Goal: Task Accomplishment & Management: Complete application form

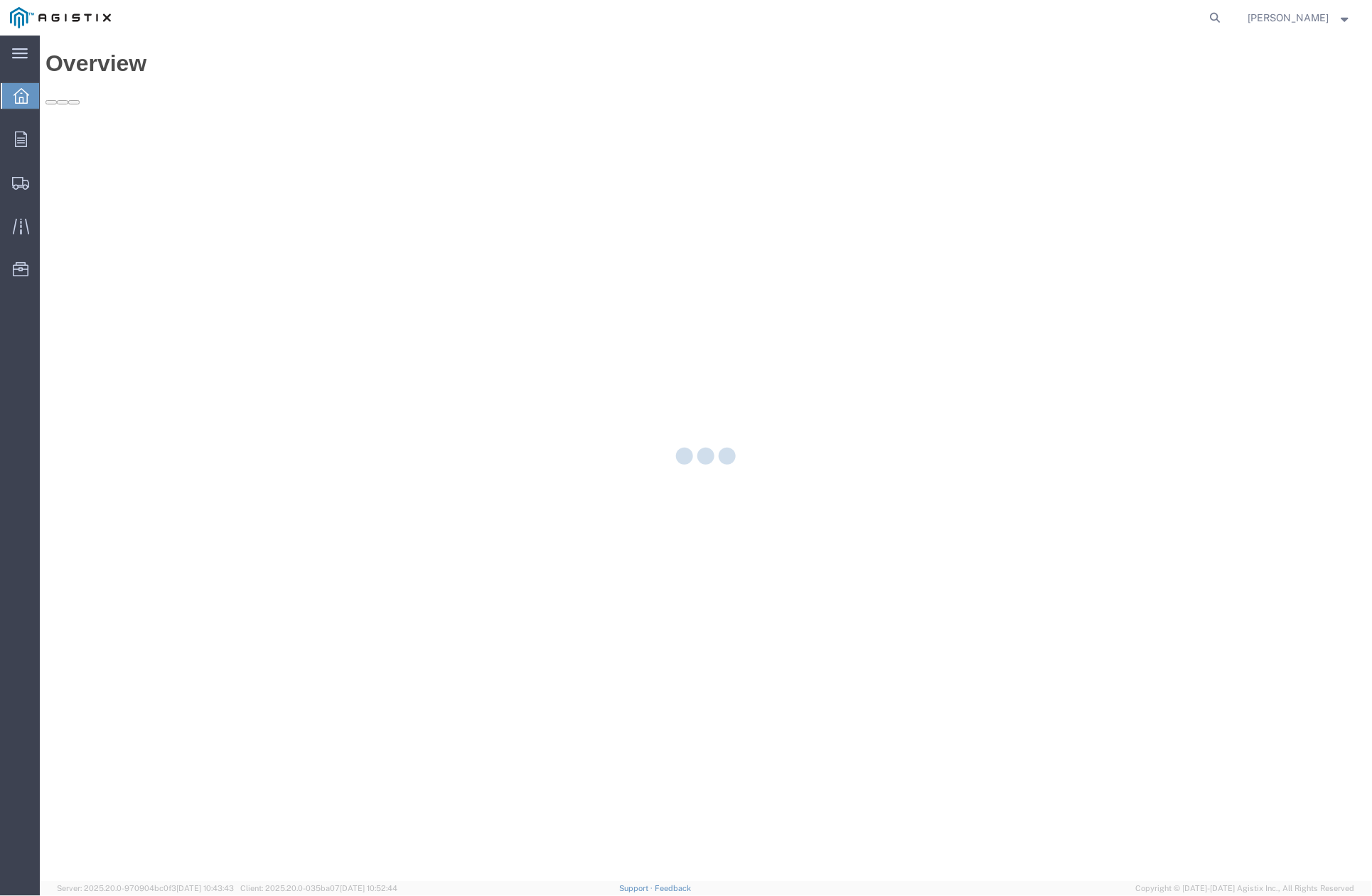
click at [1234, 14] on nav "Esme Melgarejo" at bounding box center [691, 18] width 1362 height 36
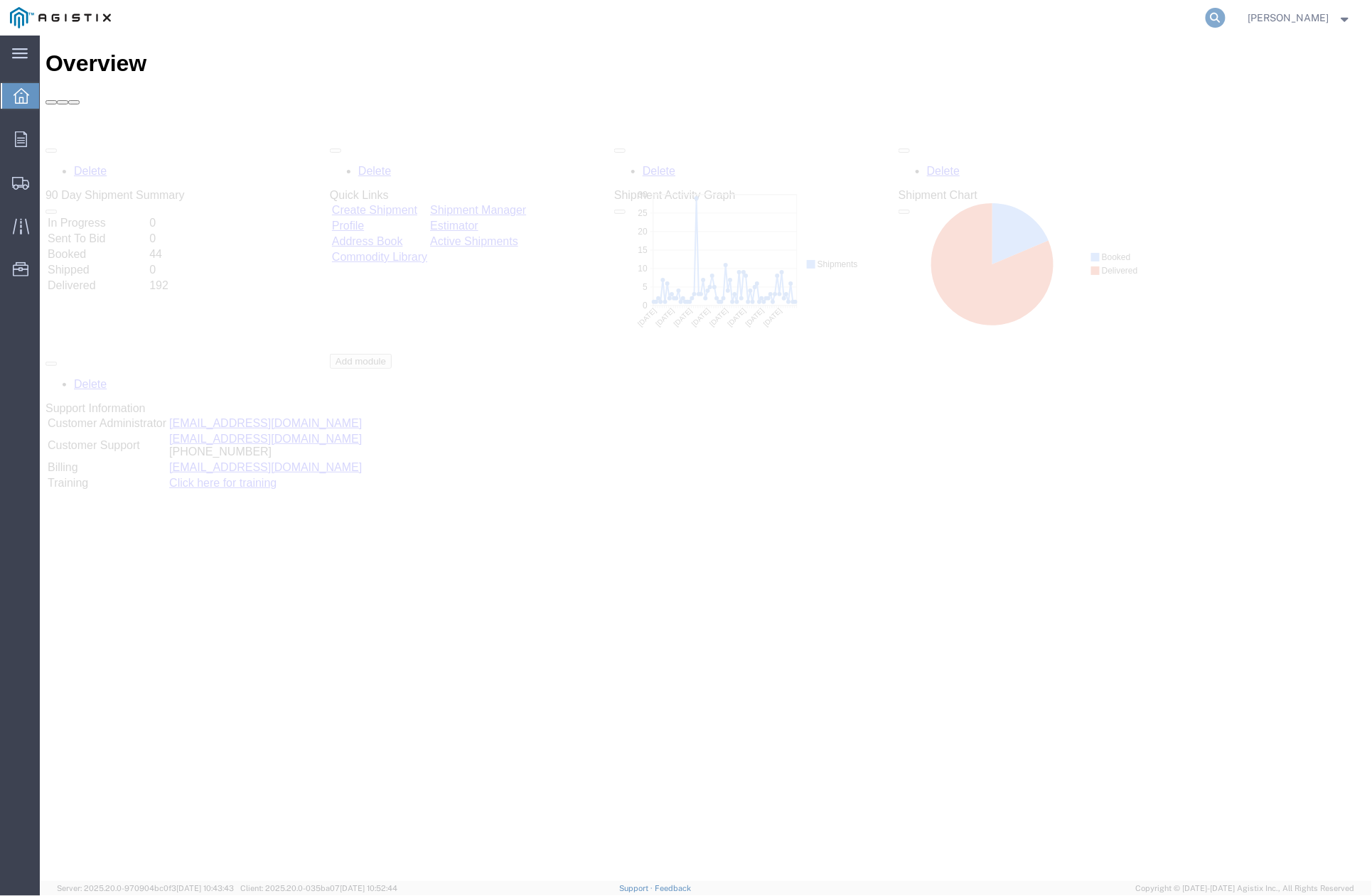
click at [1217, 17] on icon at bounding box center [1216, 18] width 20 height 20
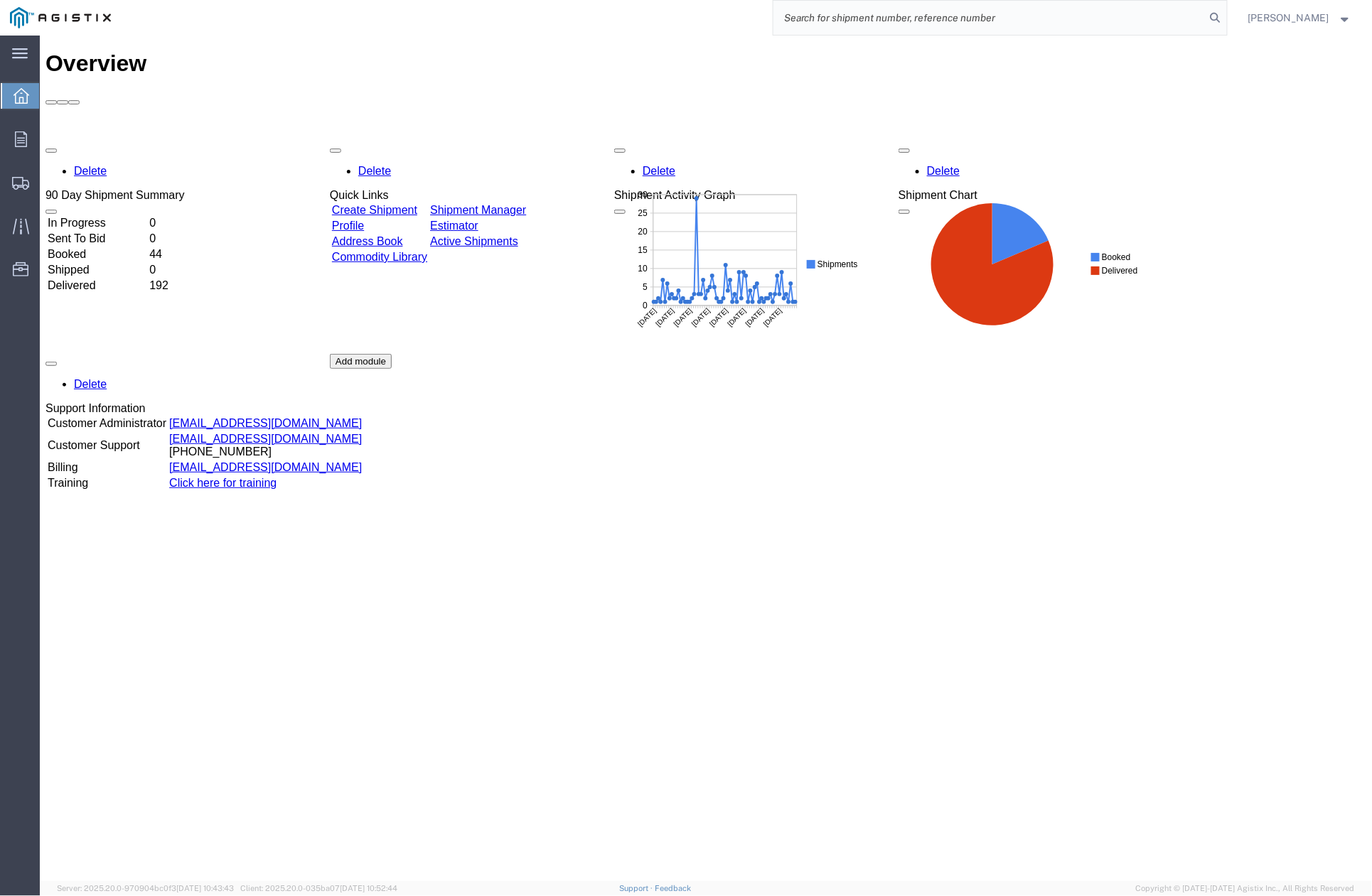
paste input "56870777"
type input "56870777"
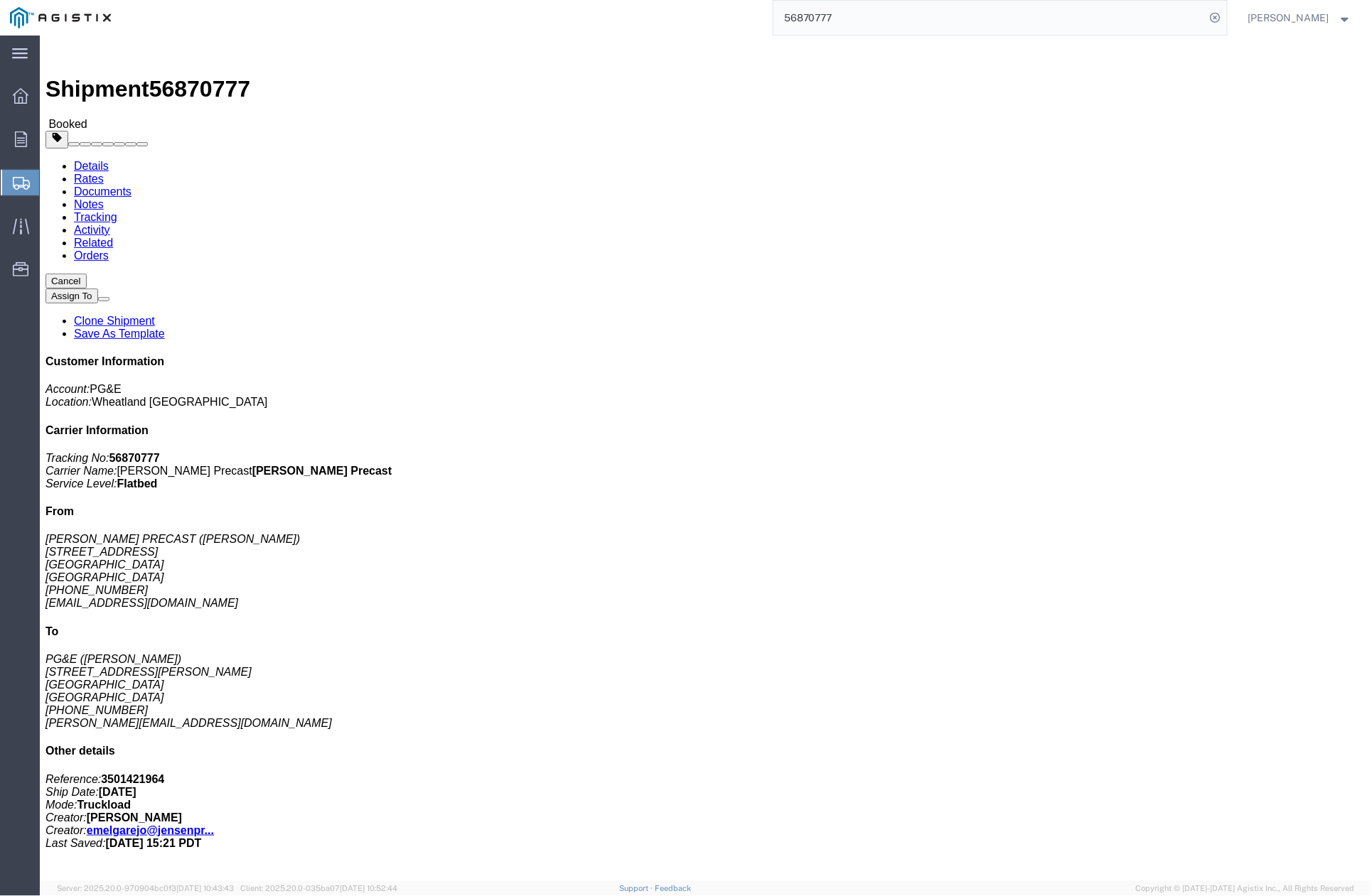
click link "Clone Shipment"
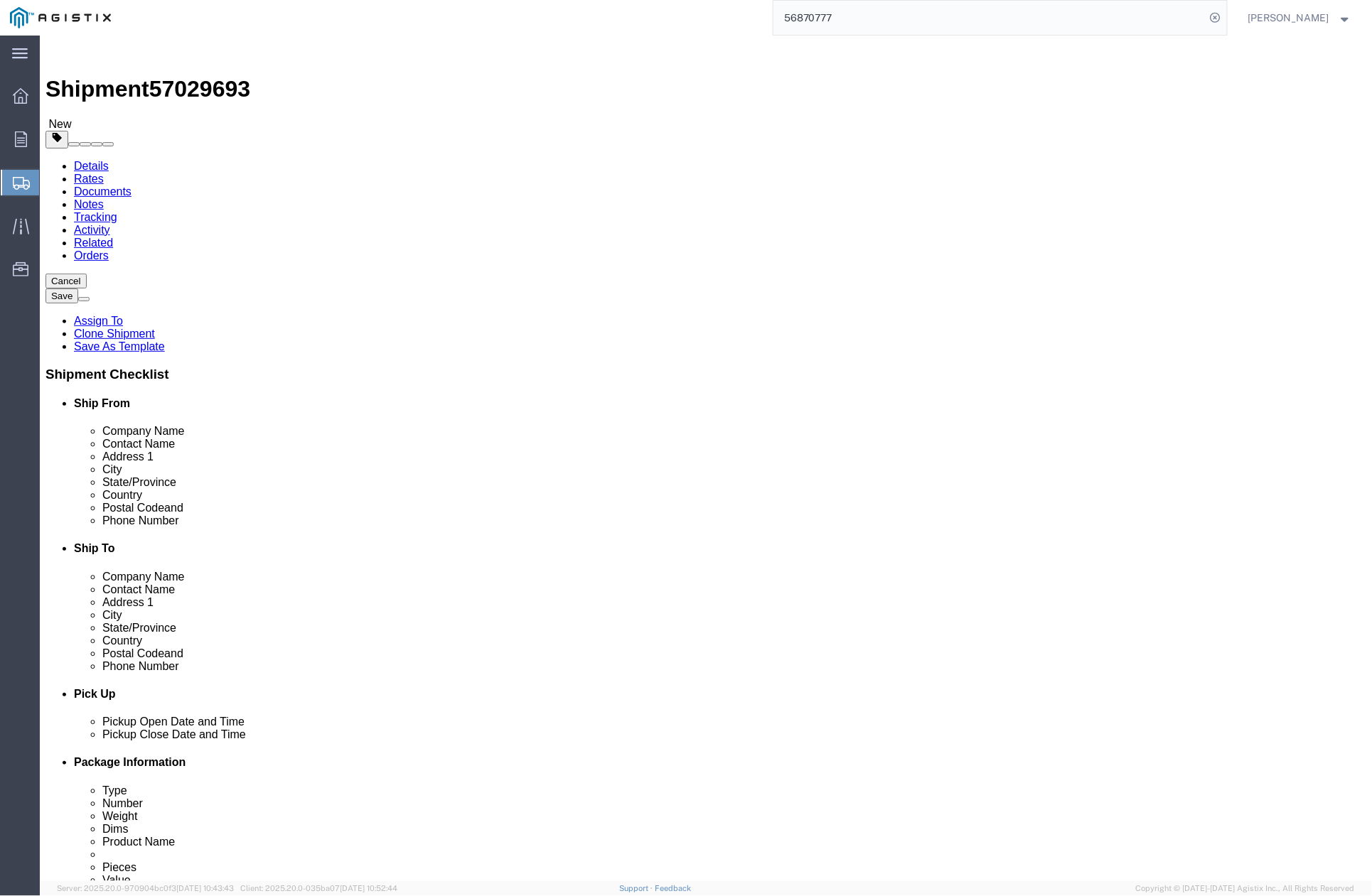
select select
click div "Location My Profile Location (OBSOLETE) BURNEY SC - GC TRAILER (OBSOLETE) BURNE…"
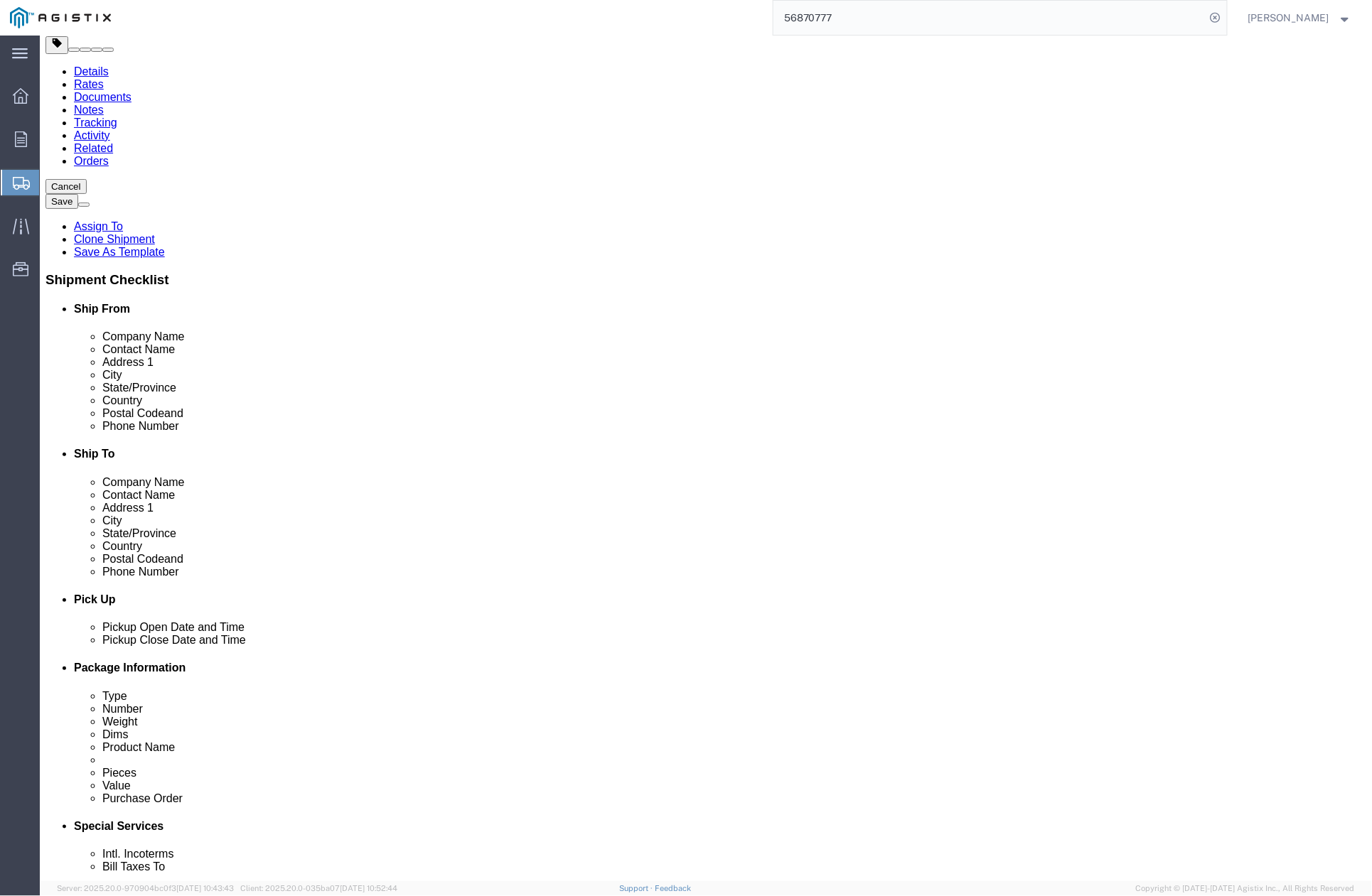
drag, startPoint x: 731, startPoint y: 286, endPoint x: 704, endPoint y: 284, distance: 27.1
click div "PG&E"
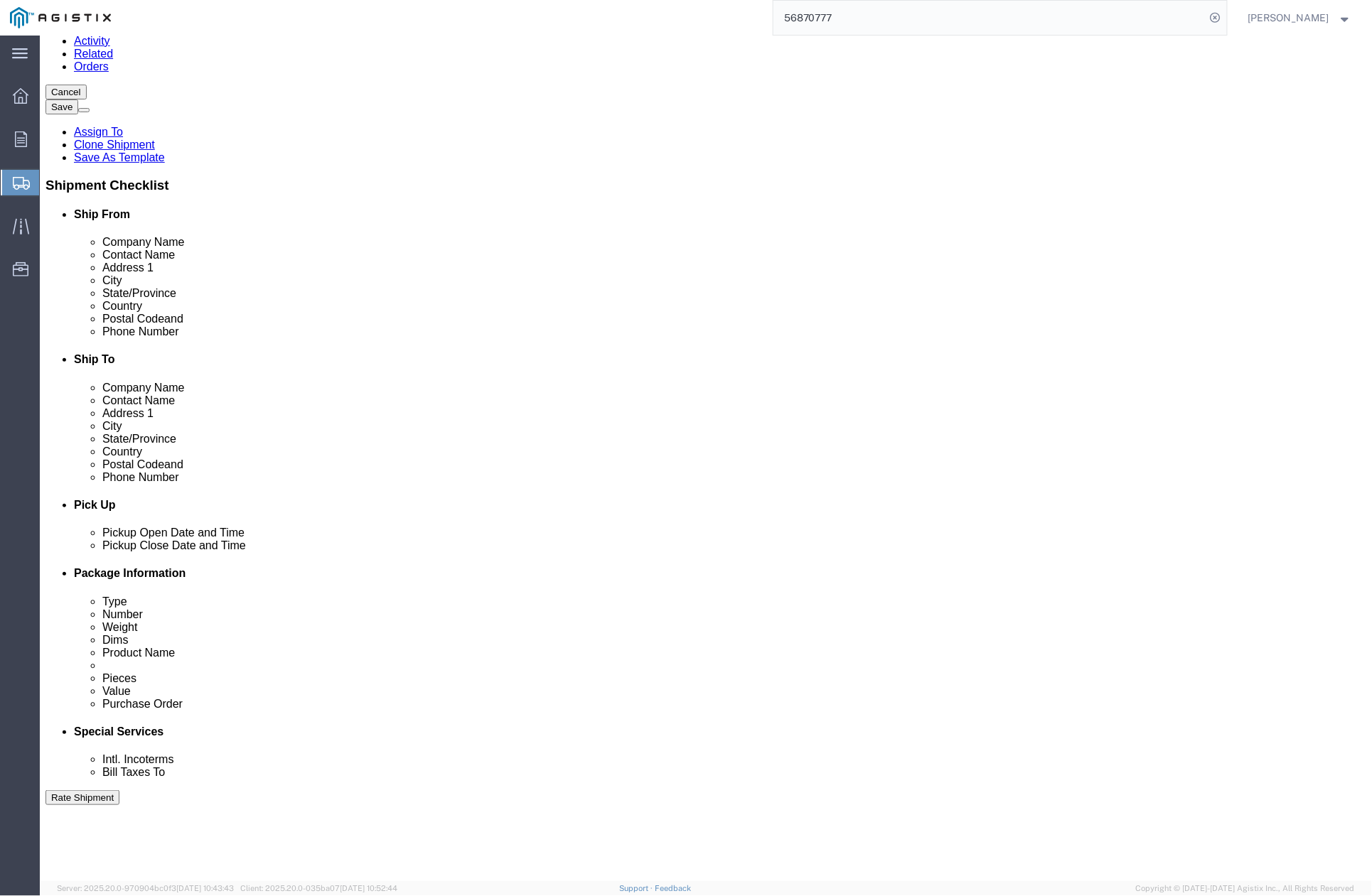
scroll to position [284, 0]
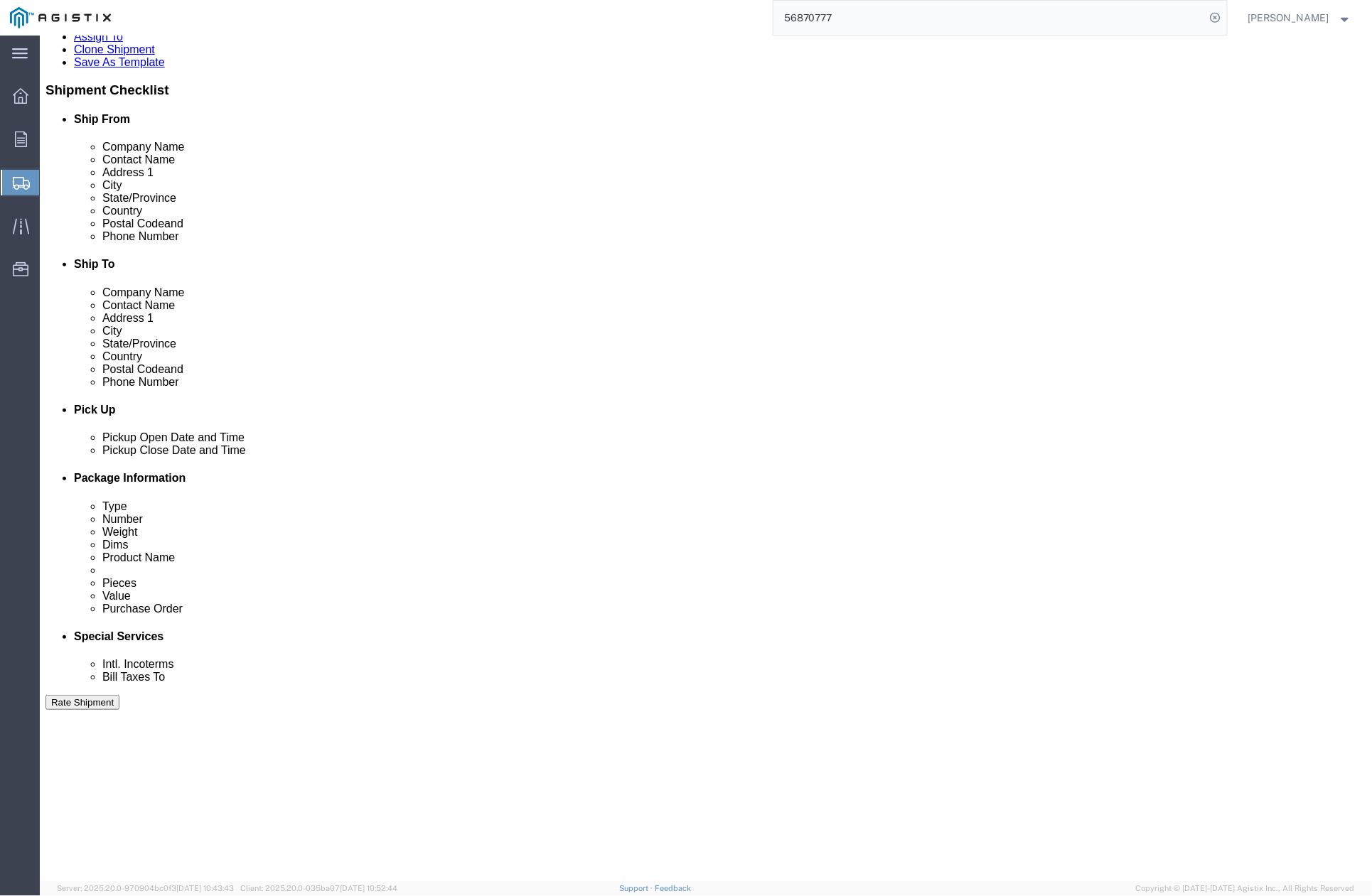
type input "MGE Jobsite"
click label "Country"
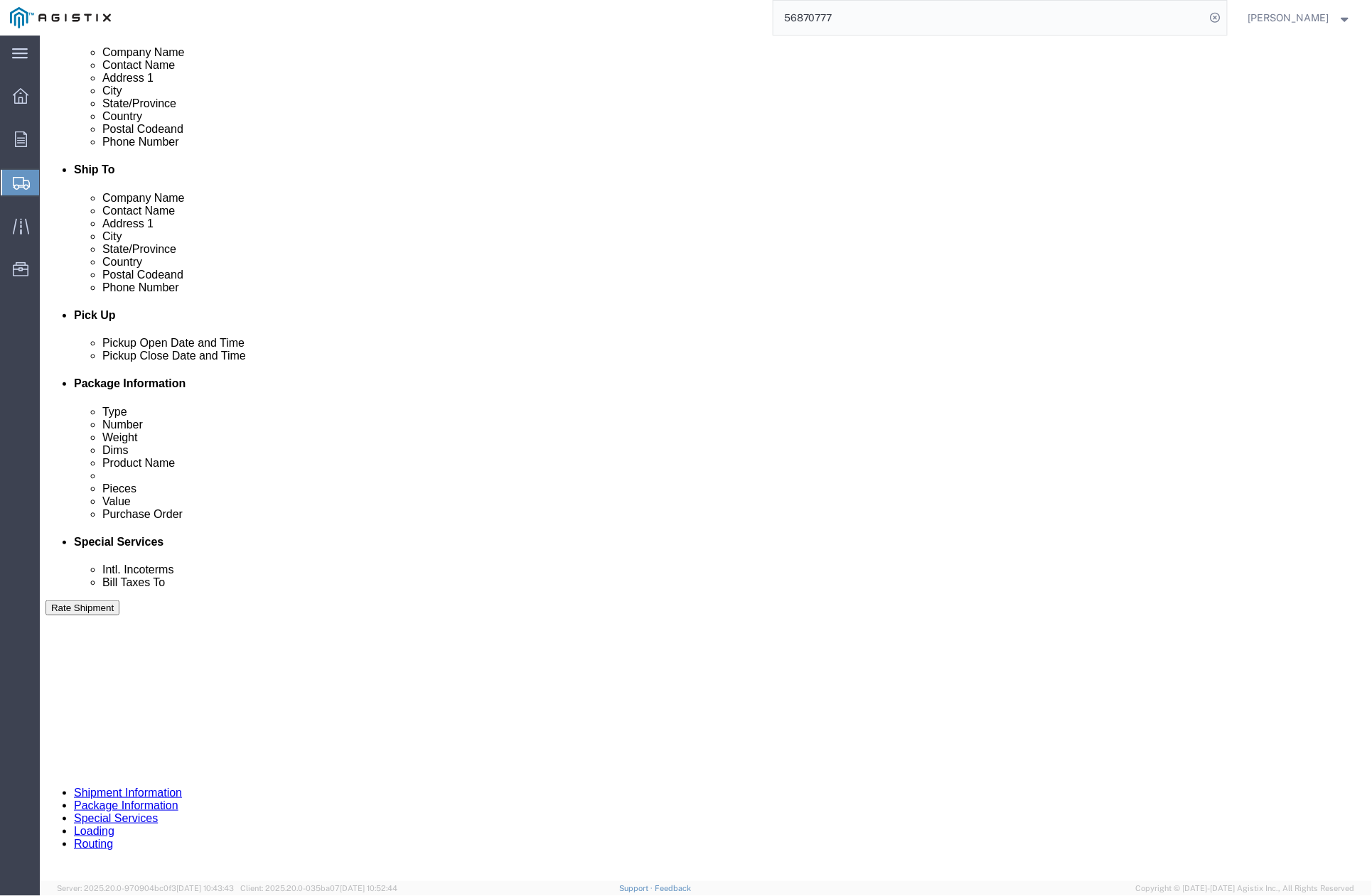
scroll to position [722, 0]
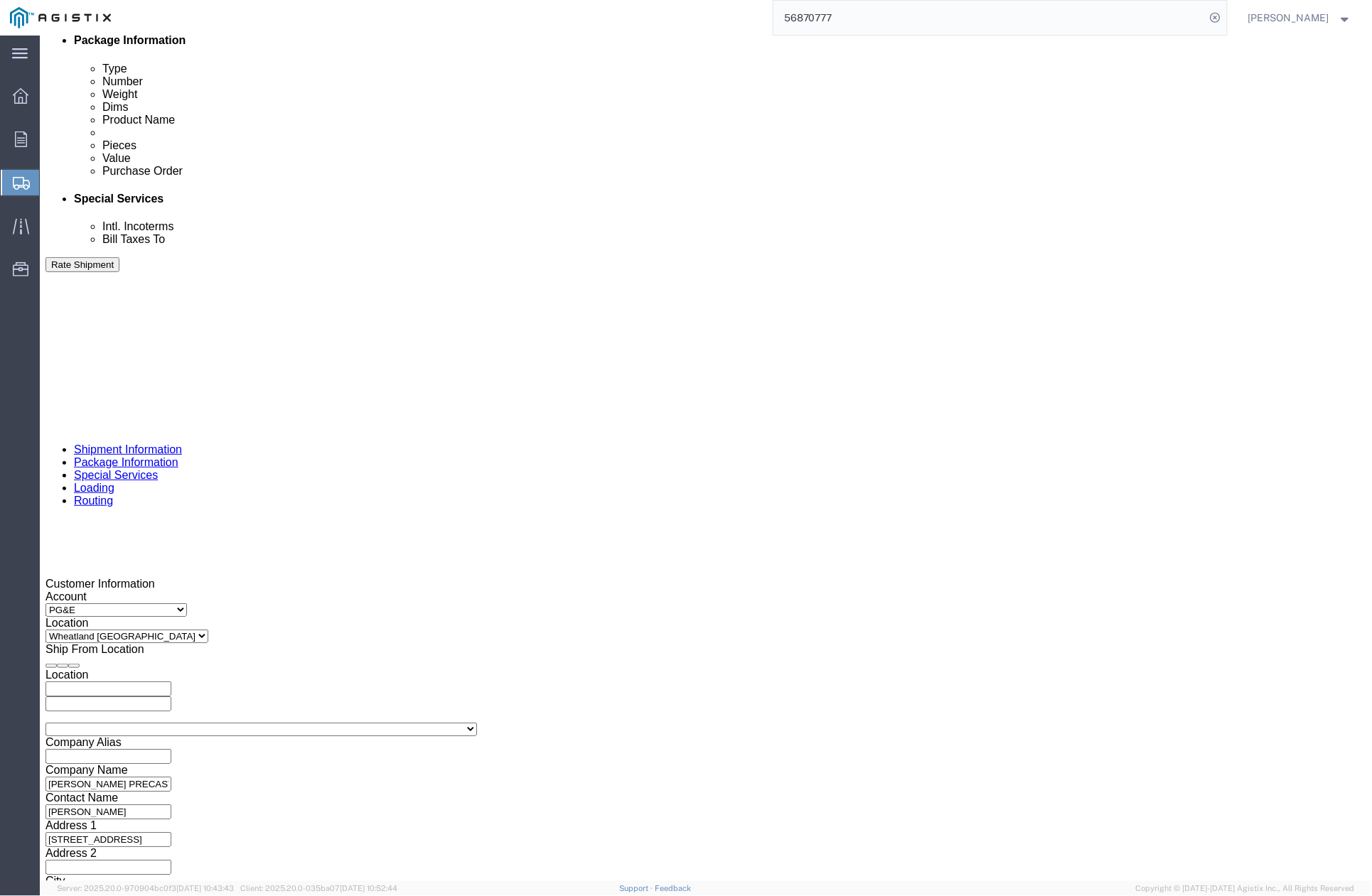
click div "Oct 06 2025 4:46 PM"
click div "Pickup Date: Pickup Start Date Pickup Start Time Pickup Open Date and Time Oct …"
drag, startPoint x: 248, startPoint y: 497, endPoint x: 145, endPoint y: 500, distance: 103.0
click div "Select Account Type Activity ID Airline Appointment Number ASN Batch Request # …"
paste input "4140"
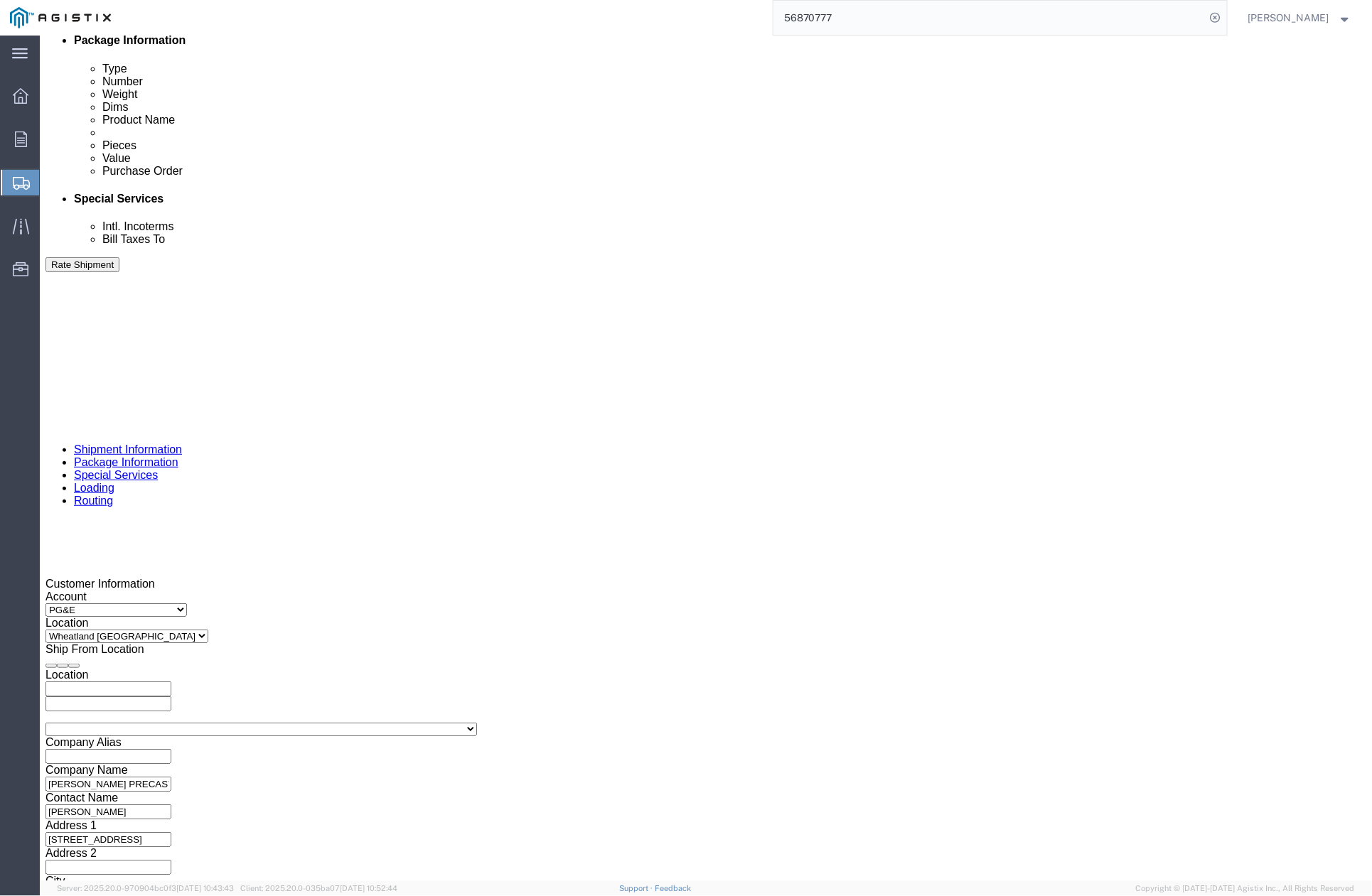
type input "3501424140"
drag, startPoint x: 548, startPoint y: 499, endPoint x: 492, endPoint y: 499, distance: 56.0
click div "Select Account Type Activity ID Airline Appointment Number ASN Batch Request # …"
paste input "4228"
type input "414228"
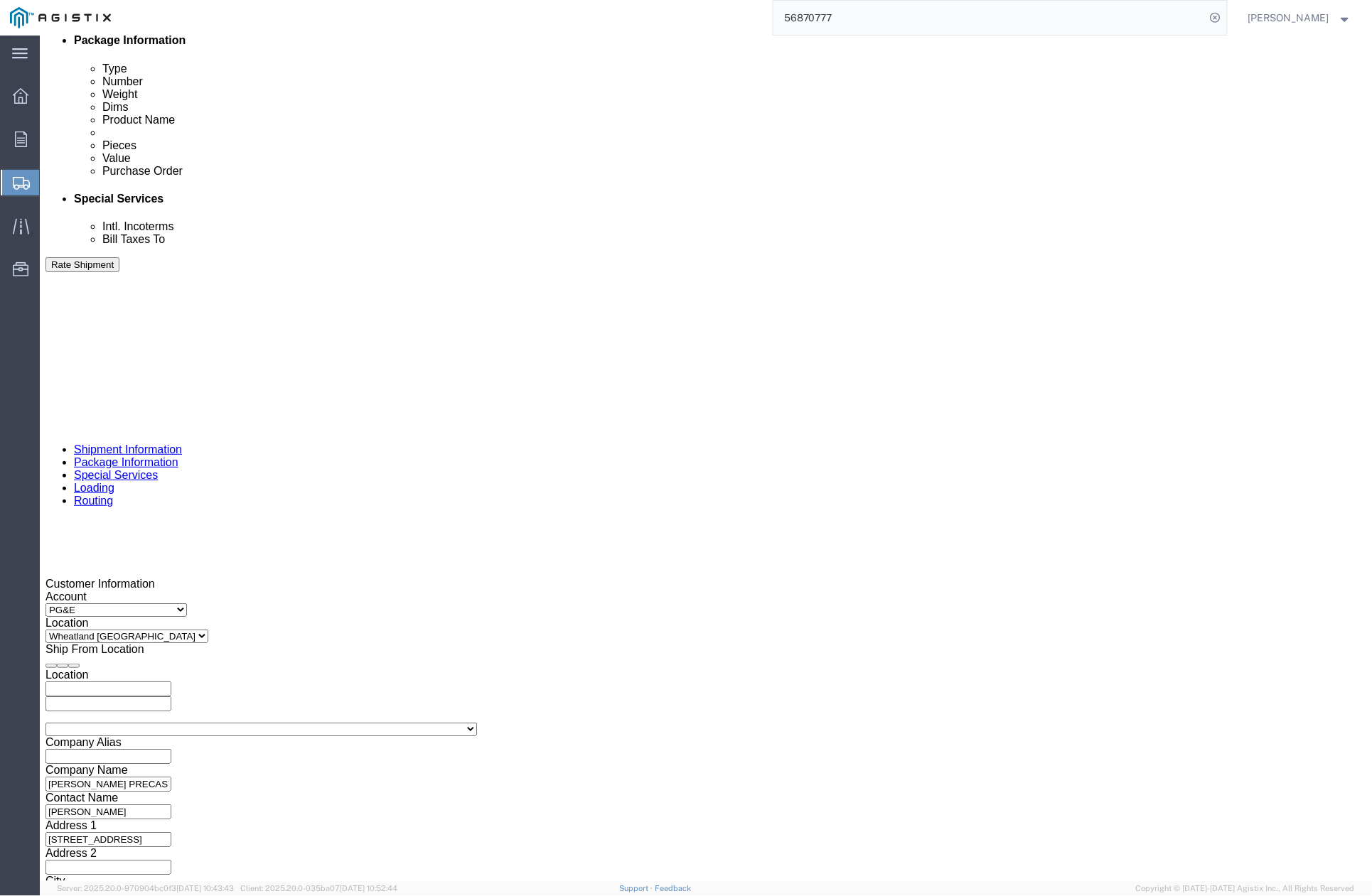
drag, startPoint x: 578, startPoint y: 7, endPoint x: 601, endPoint y: 0, distance: 24.0
click div "Shipment 57029693 New Details Rates Documents Notes Tracking Activity Related O…"
click button "Continue"
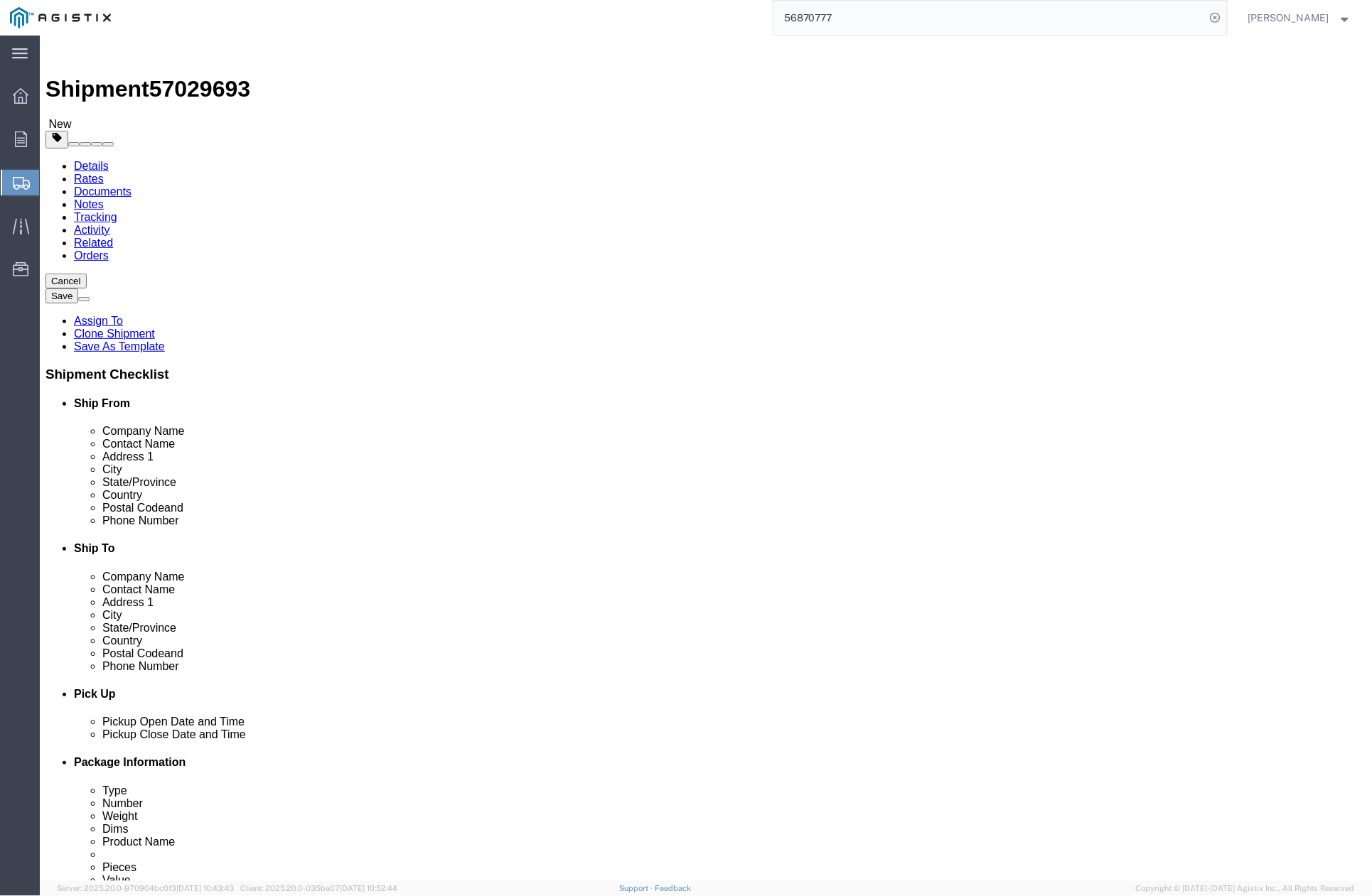
drag, startPoint x: 382, startPoint y: 335, endPoint x: 344, endPoint y: 335, distance: 38.0
click input "72.00"
type input "10"
click input "18000.00"
type input "1"
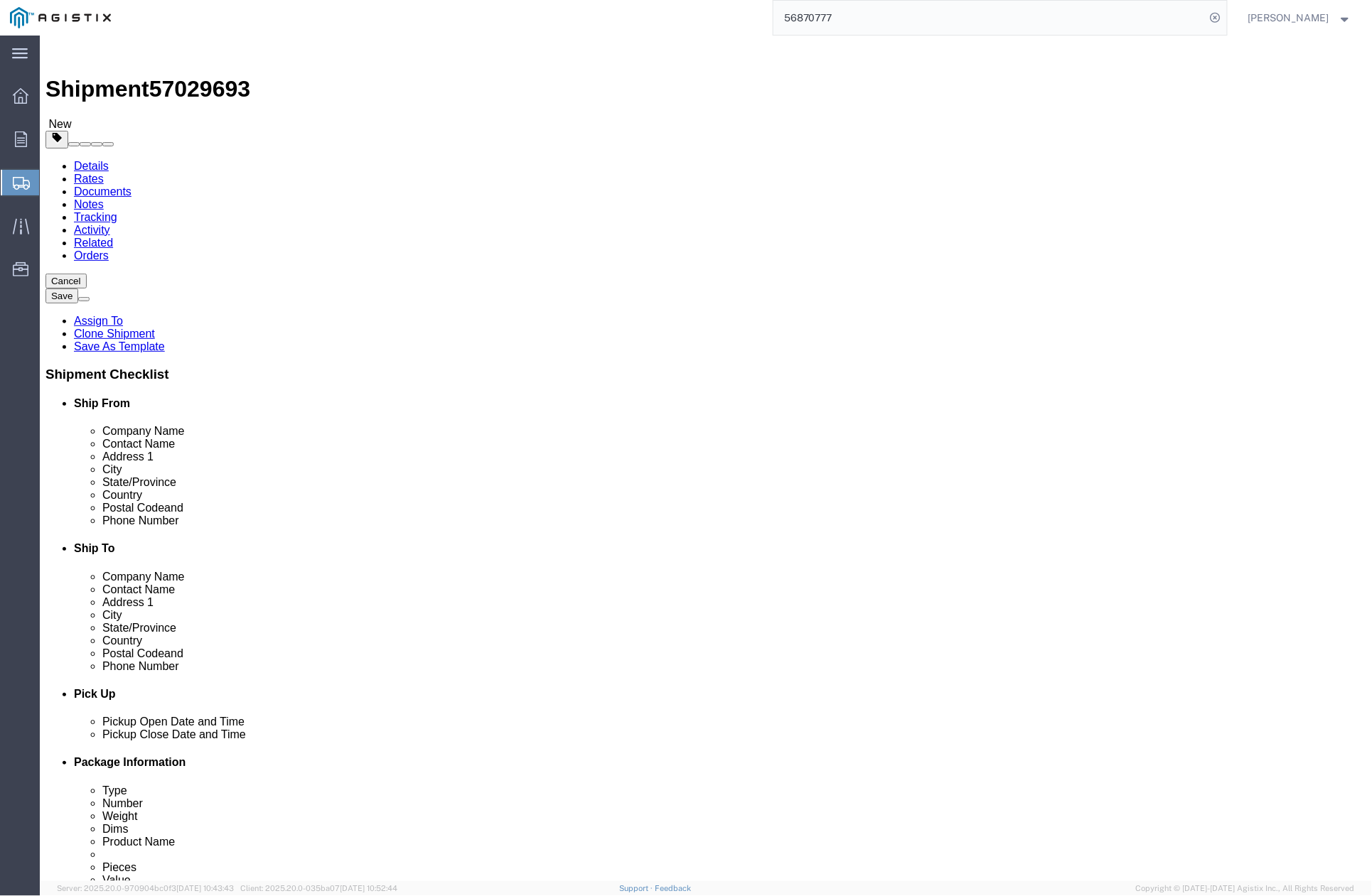
type input "600"
click dd "1.00 Each"
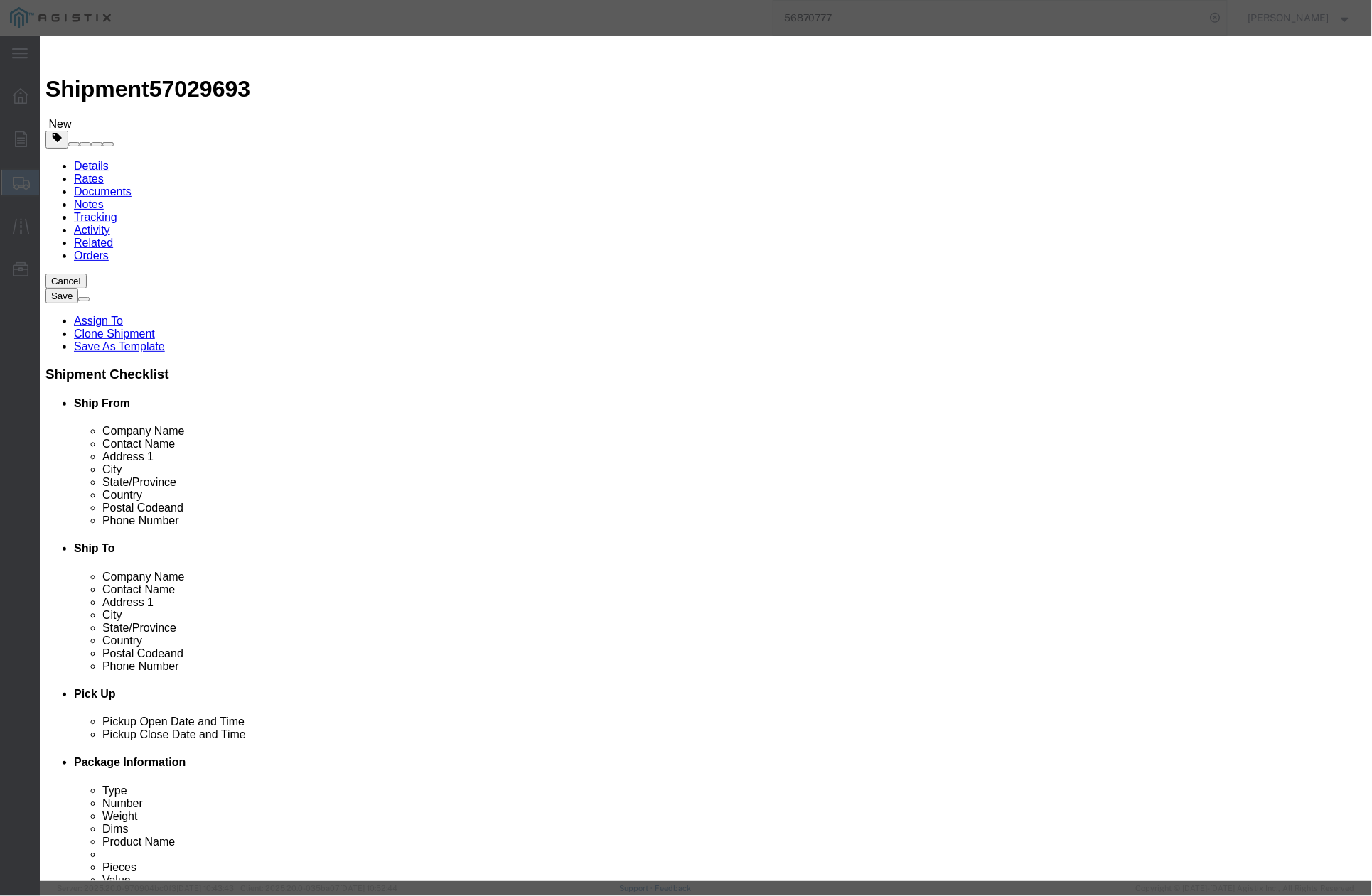
drag, startPoint x: 461, startPoint y: 104, endPoint x: 442, endPoint y: 104, distance: 19.0
click input "# 7 IVT SPLICE ASSEMBLY"
drag, startPoint x: 572, startPoint y: 108, endPoint x: 503, endPoint y: 107, distance: 69.0
click input "# 7 FVT SPLICE ASSEMBLY"
type input "# 7 FVT SPLICE COVER"
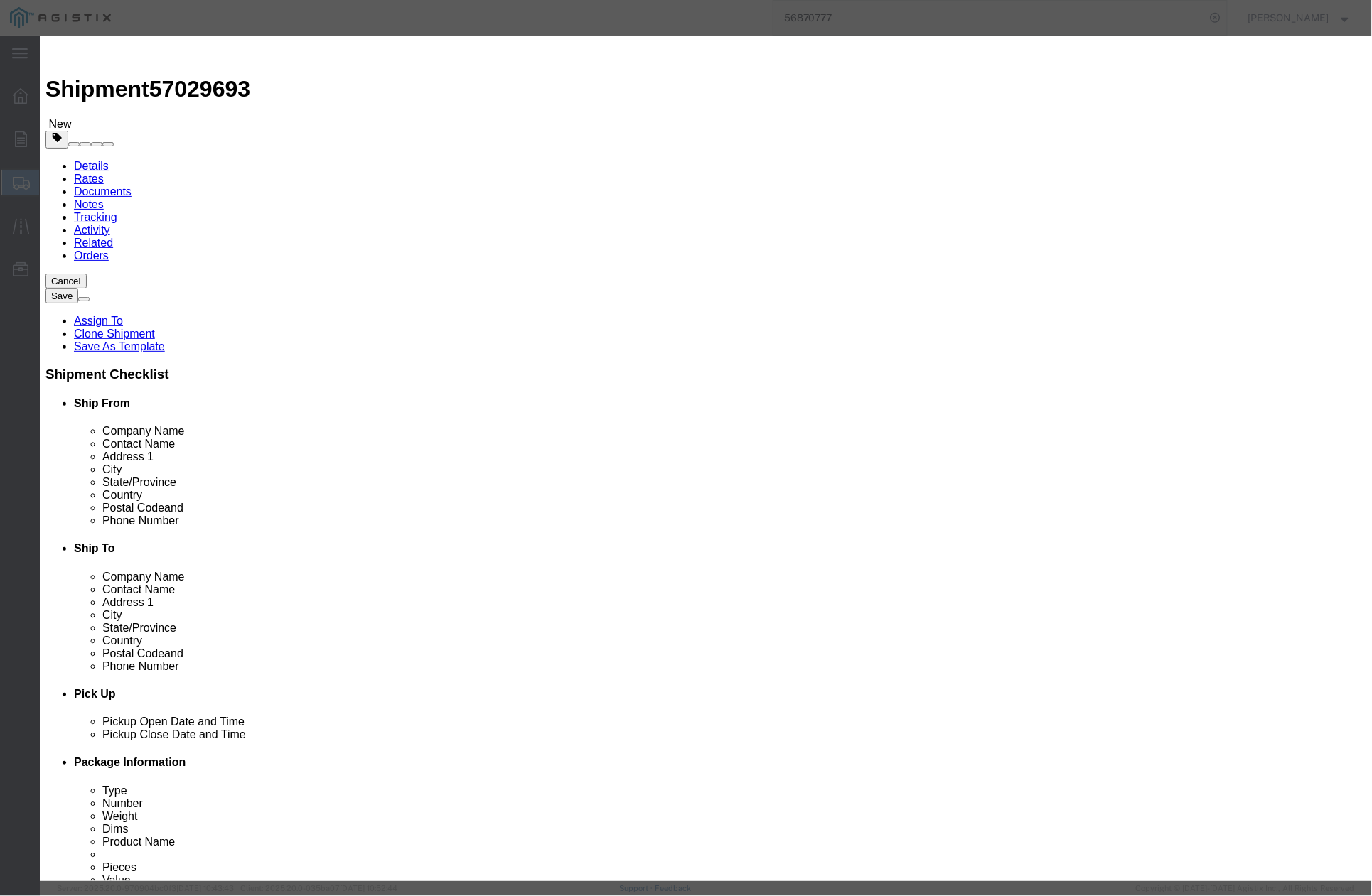
drag, startPoint x: 467, startPoint y: 258, endPoint x: 446, endPoint y: 260, distance: 21.1
click input "( 04-3411 )"
type input "( 04-1054 )"
click button "Save & Close"
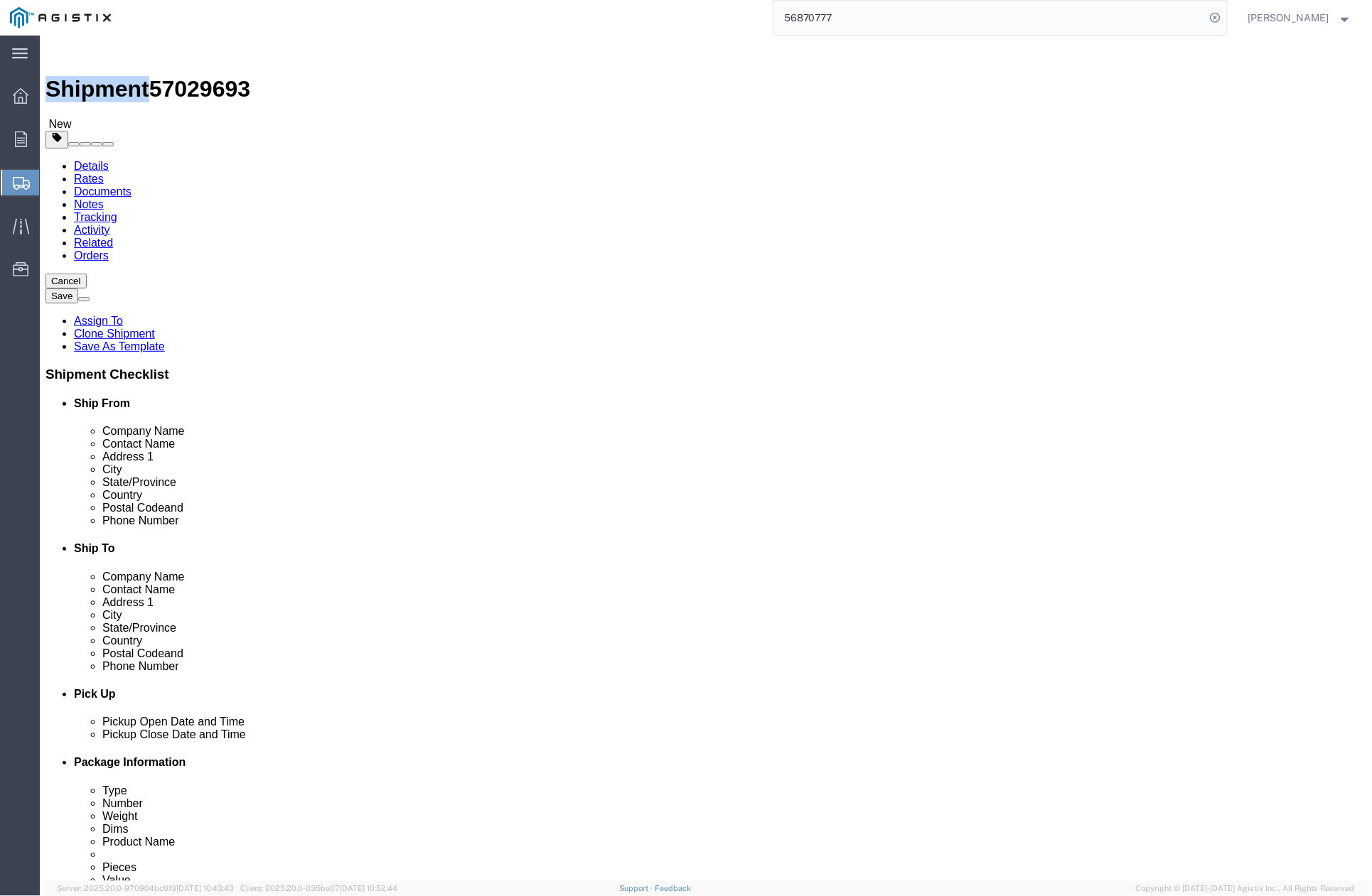
drag, startPoint x: 114, startPoint y: 11, endPoint x: 193, endPoint y: 7, distance: 79.1
click h1 "Shipment 57029693"
drag, startPoint x: 710, startPoint y: 294, endPoint x: 614, endPoint y: 277, distance: 97.5
click div "Add Package"
drag, startPoint x: 197, startPoint y: 14, endPoint x: 122, endPoint y: 22, distance: 75.4
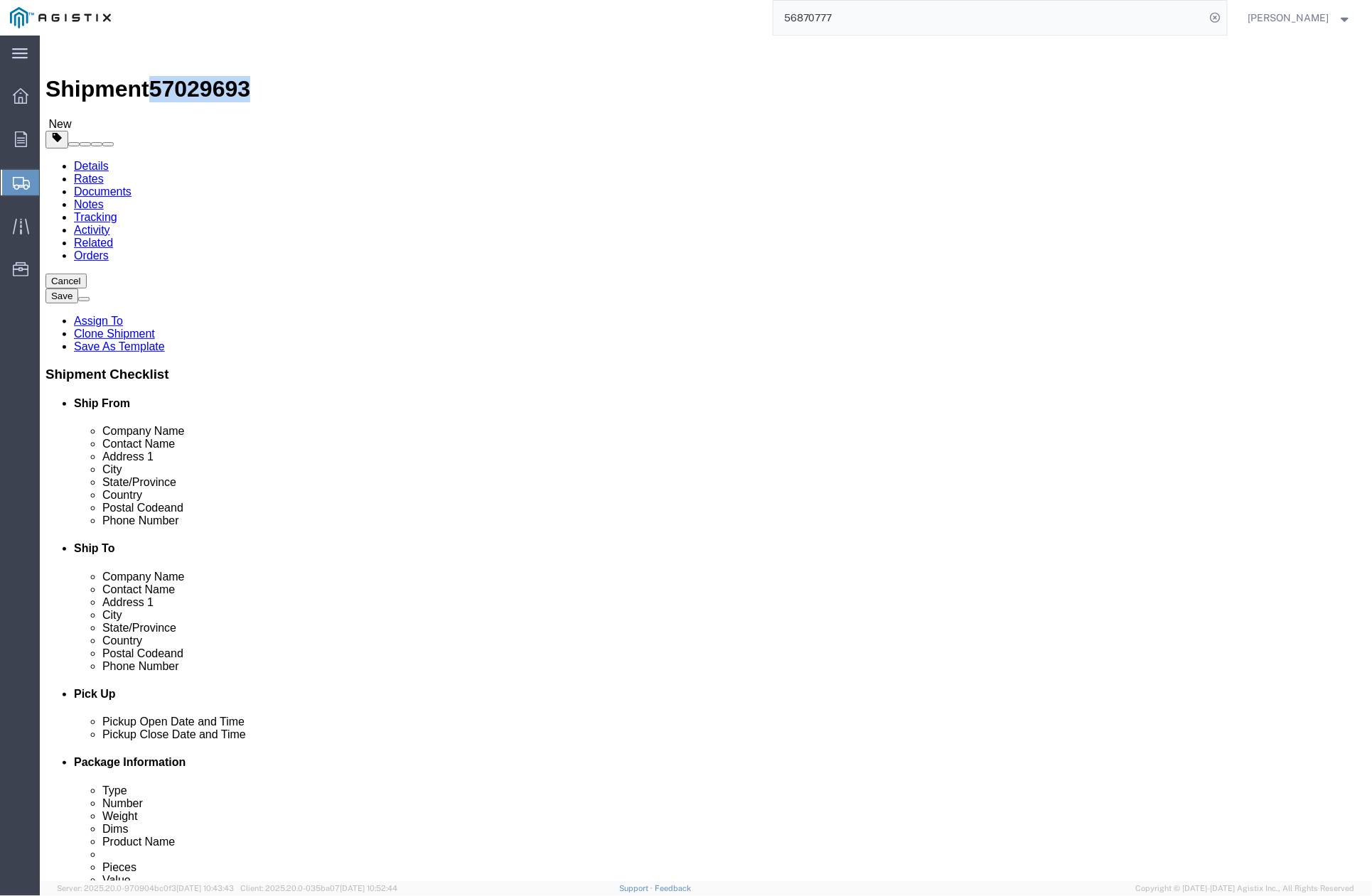
click div "Shipment 57029693 New"
copy span "57029693"
click button "Rate Shipment"
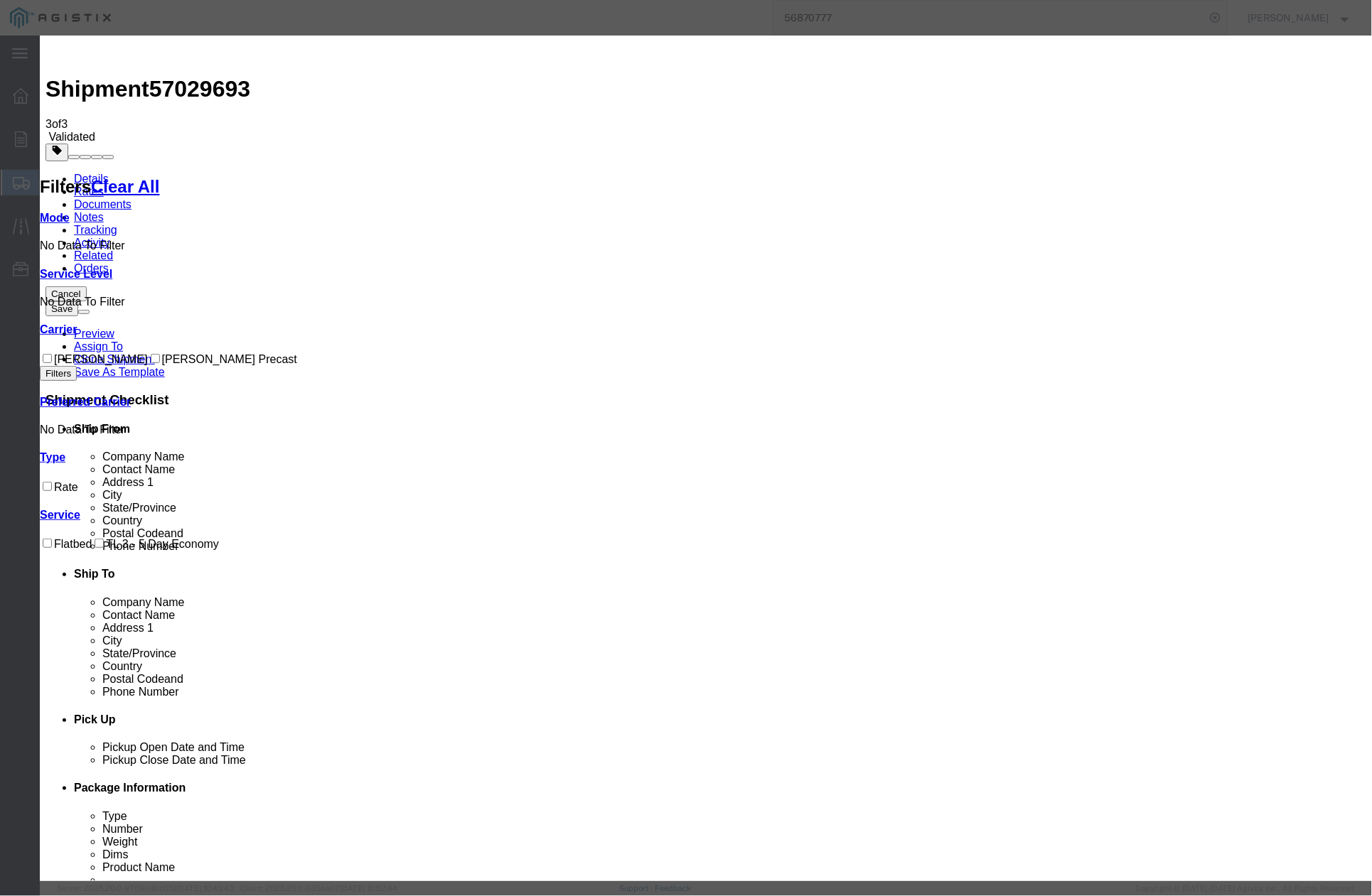
drag, startPoint x: 571, startPoint y: 126, endPoint x: 486, endPoint y: 128, distance: 85.0
paste input "57029693"
type input "57029693"
